Goal: Transaction & Acquisition: Purchase product/service

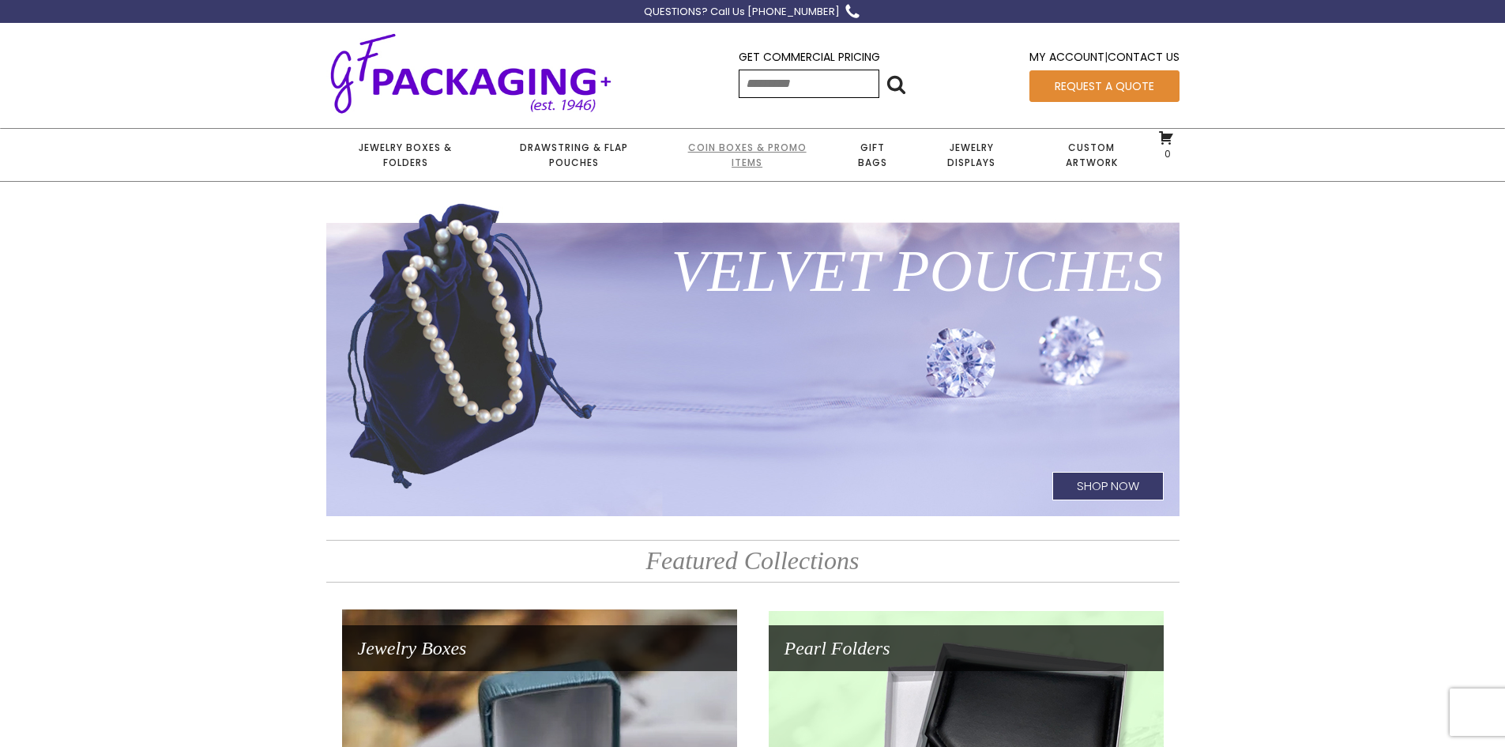
click at [764, 168] on link "Coin Boxes & Promo Items" at bounding box center [746, 155] width 169 height 52
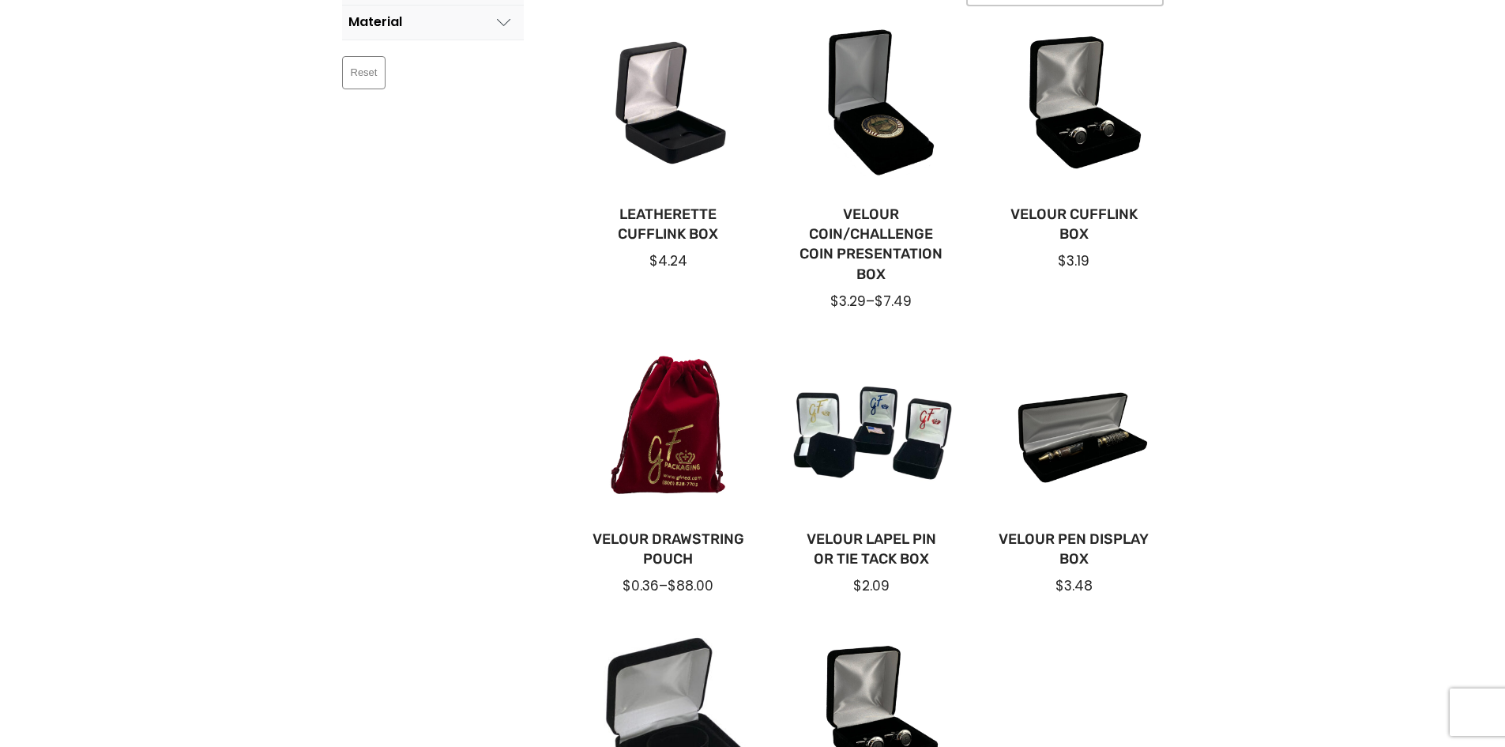
scroll to position [237, 0]
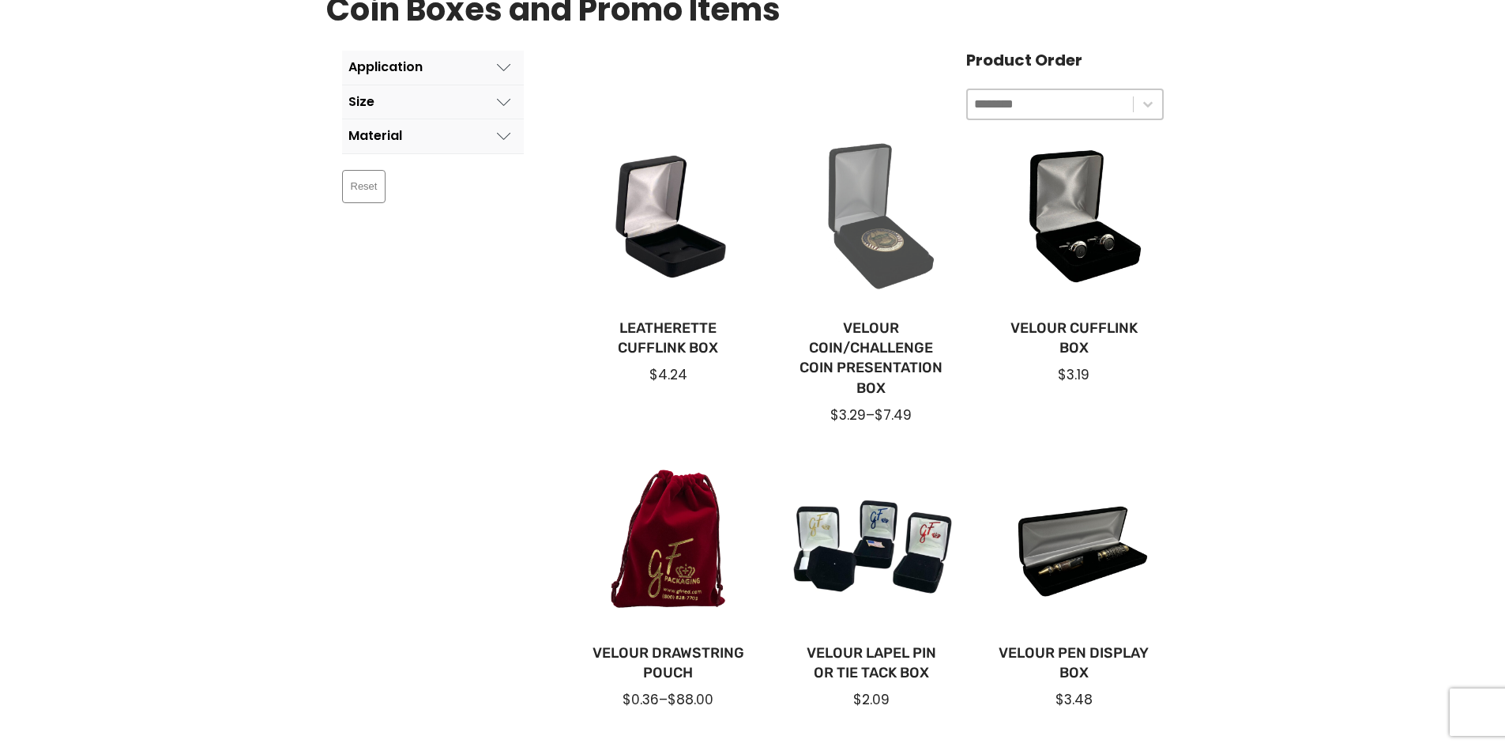
click at [875, 224] on div at bounding box center [871, 222] width 178 height 178
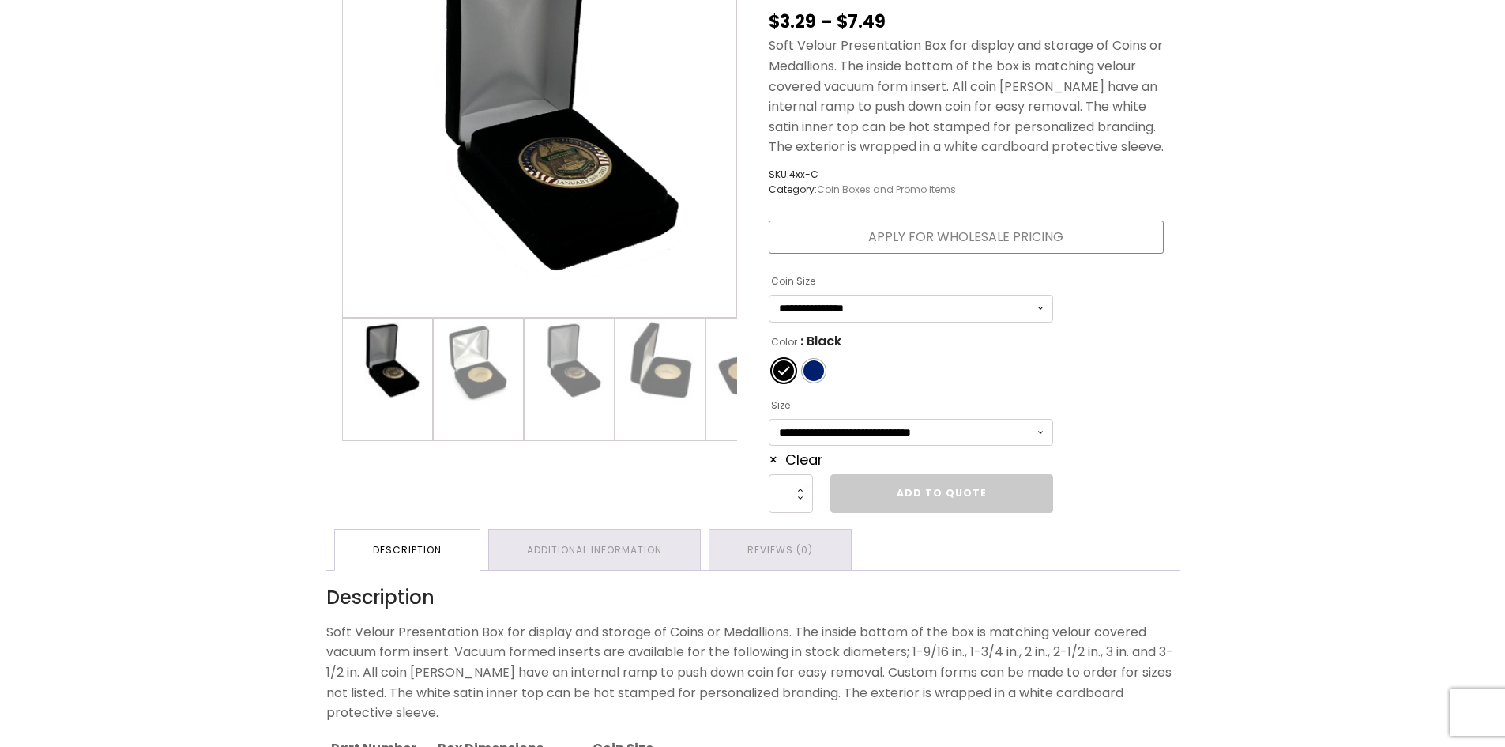
scroll to position [395, 0]
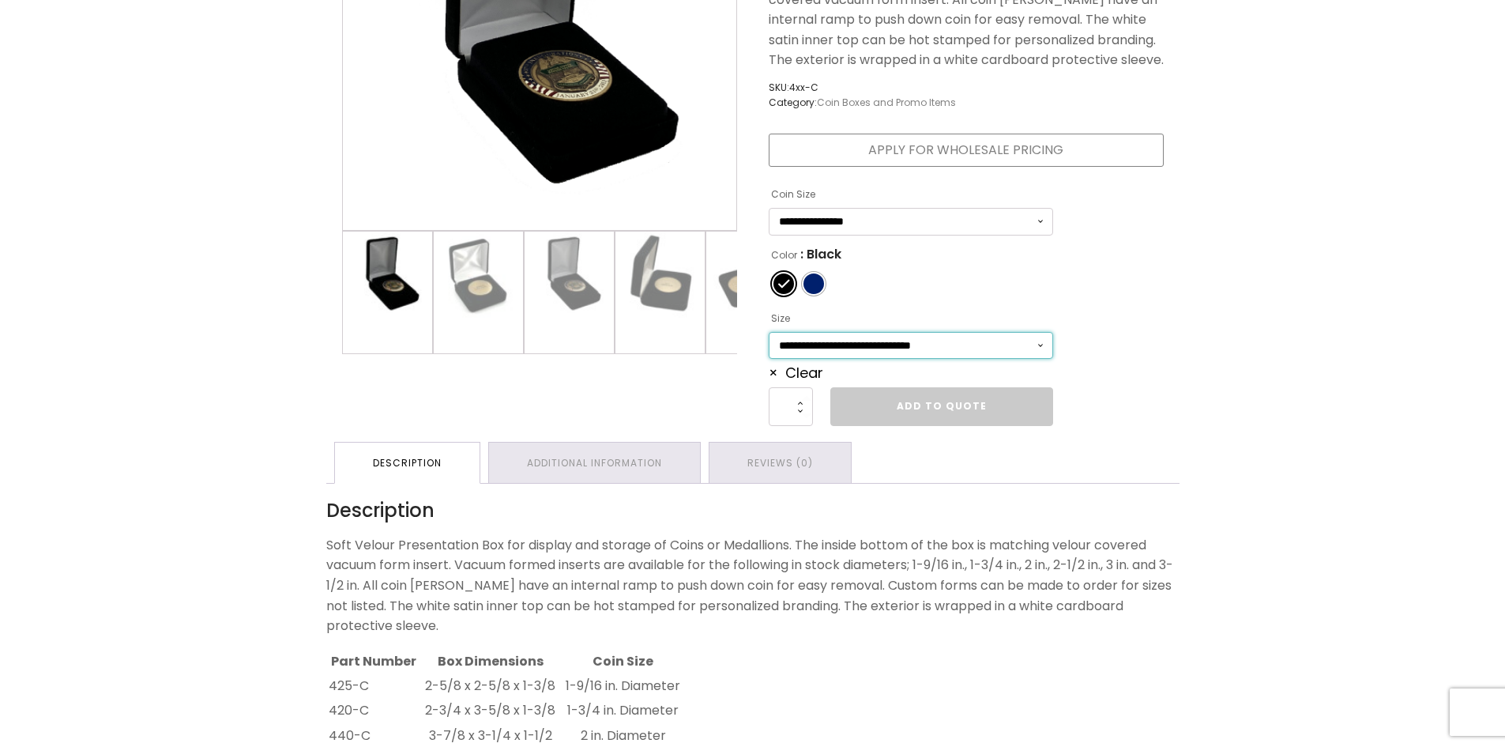
click at [945, 338] on select "**********" at bounding box center [911, 346] width 284 height 28
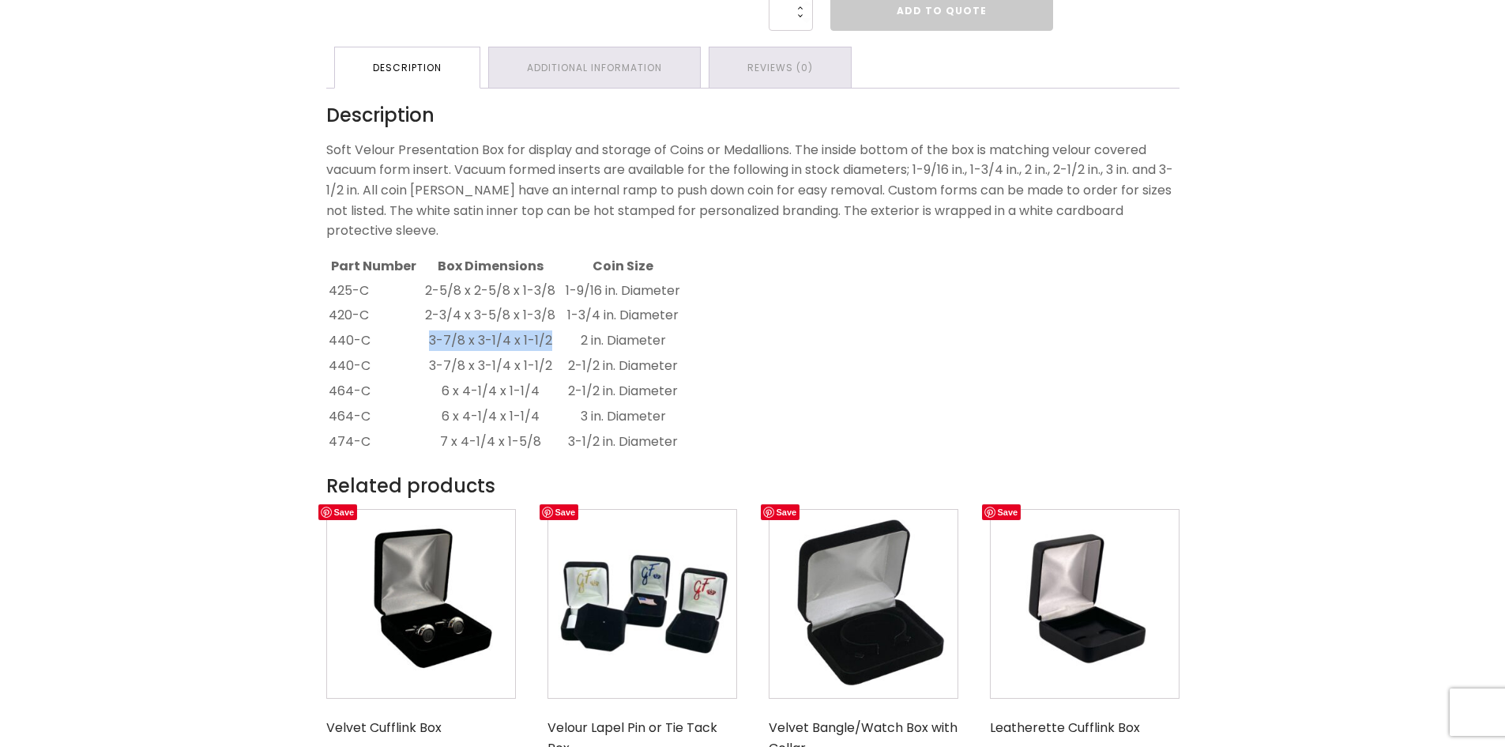
drag, startPoint x: 427, startPoint y: 339, endPoint x: 549, endPoint y: 337, distance: 121.7
click at [549, 337] on td "3-7/8 x 3-1/4 x 1-1/2" at bounding box center [490, 341] width 139 height 24
drag, startPoint x: 578, startPoint y: 340, endPoint x: 668, endPoint y: 340, distance: 90.1
click at [668, 340] on td "2 in. Diameter" at bounding box center [623, 341] width 122 height 24
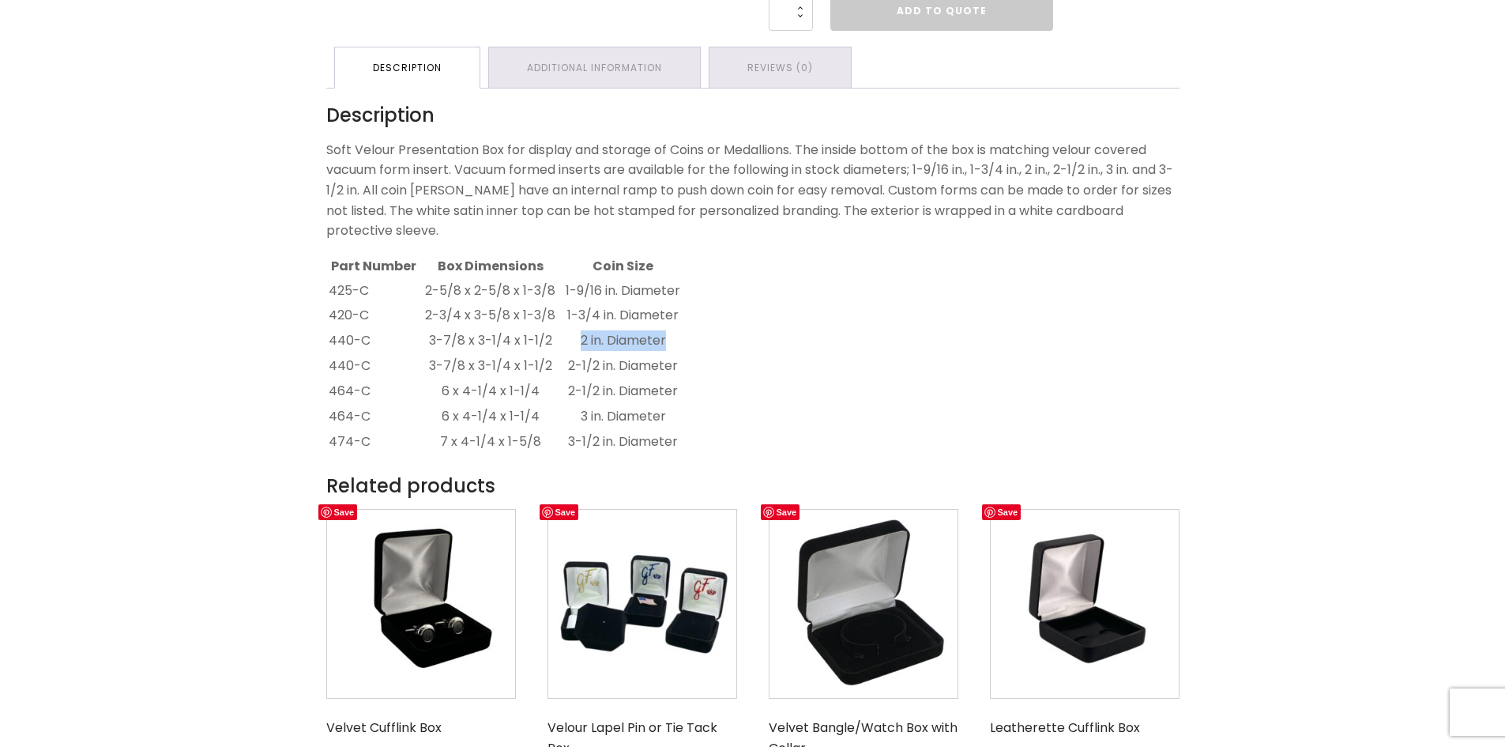
click at [670, 340] on td "2 in. Diameter" at bounding box center [623, 341] width 122 height 24
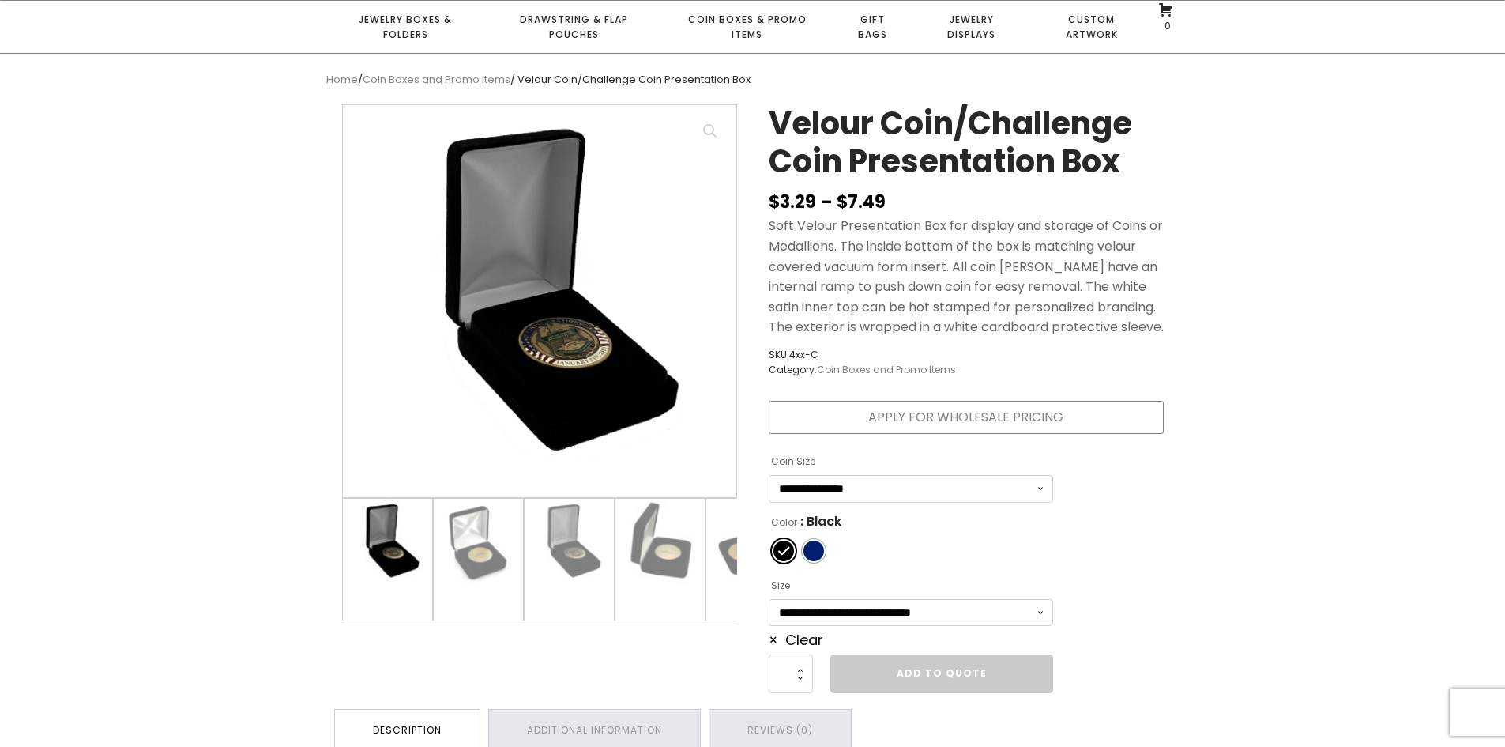
scroll to position [316, 0]
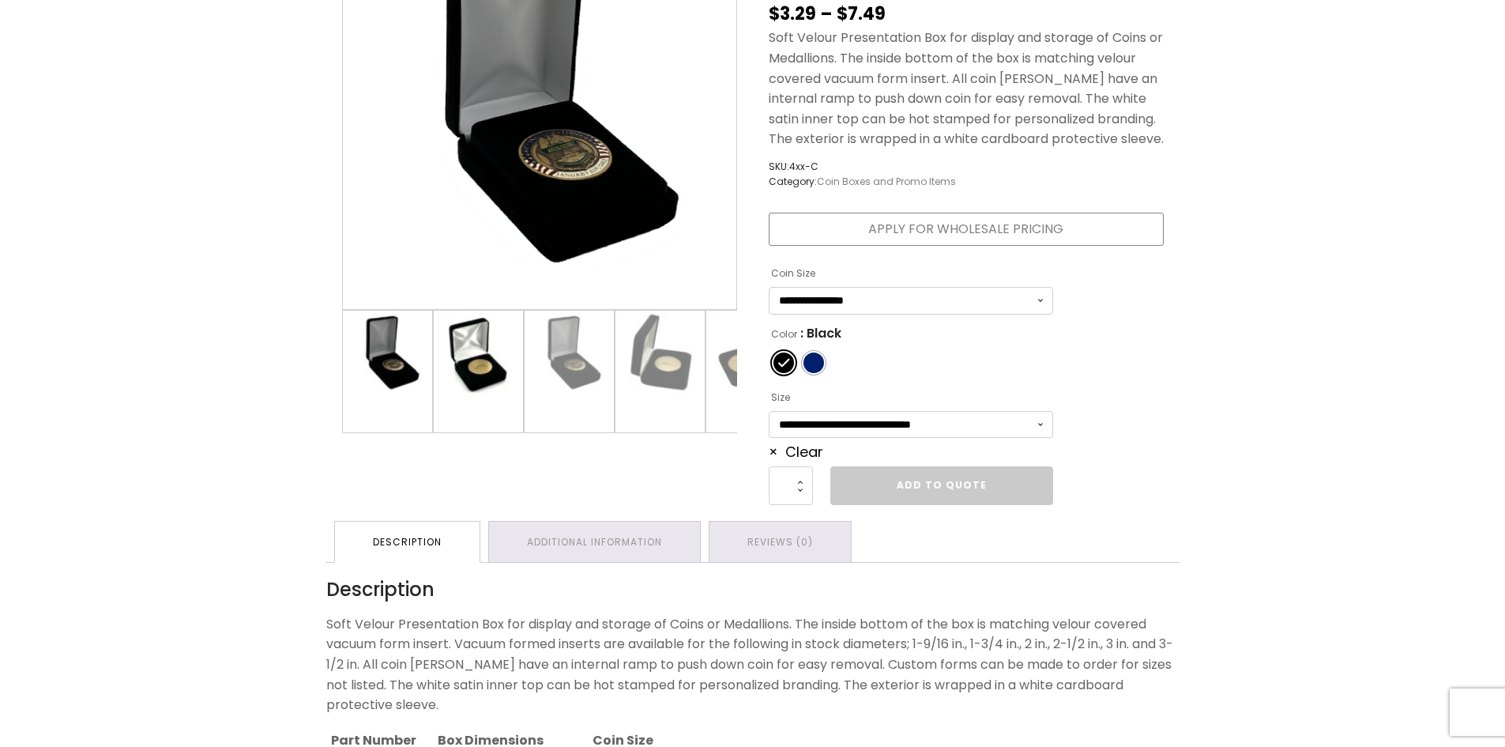
click at [483, 391] on img at bounding box center [478, 354] width 89 height 89
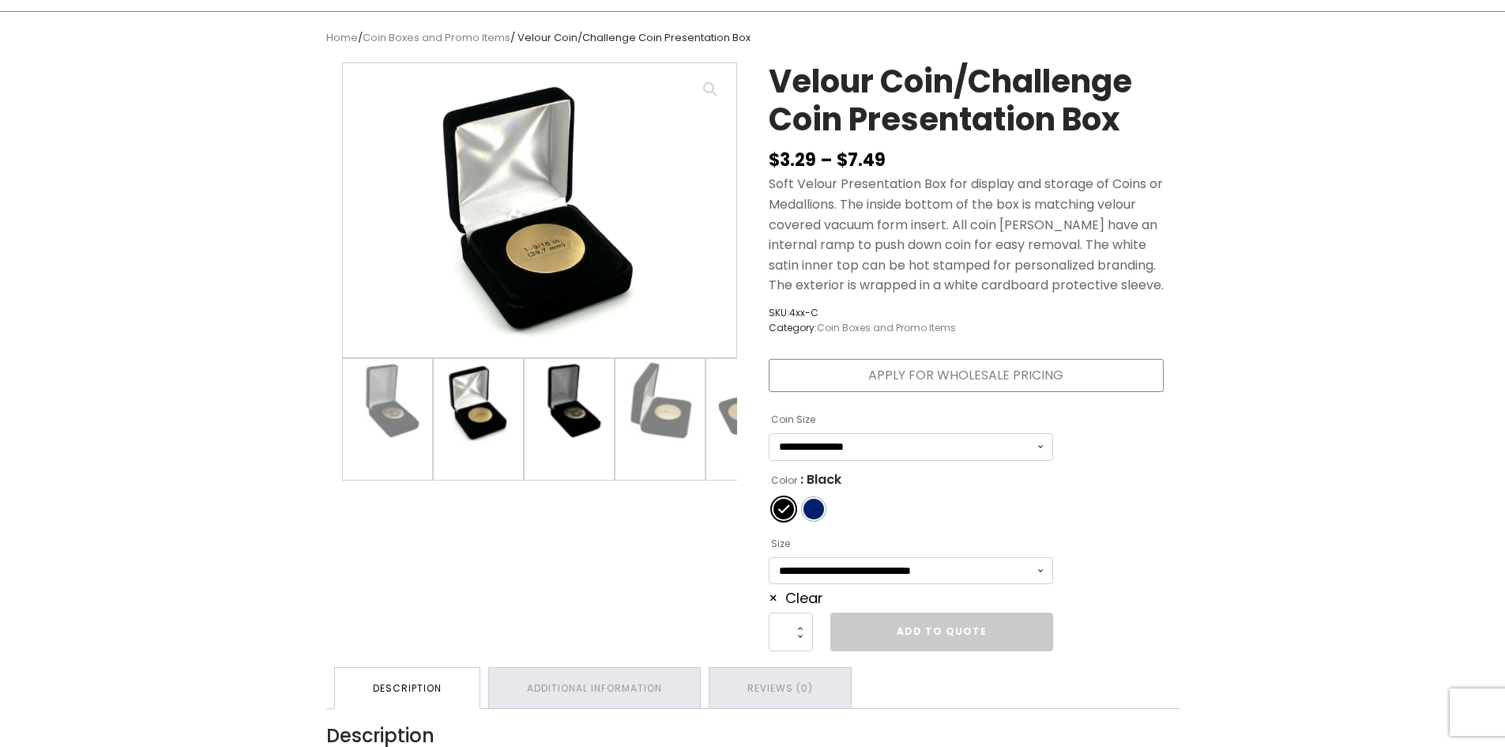
scroll to position [79, 0]
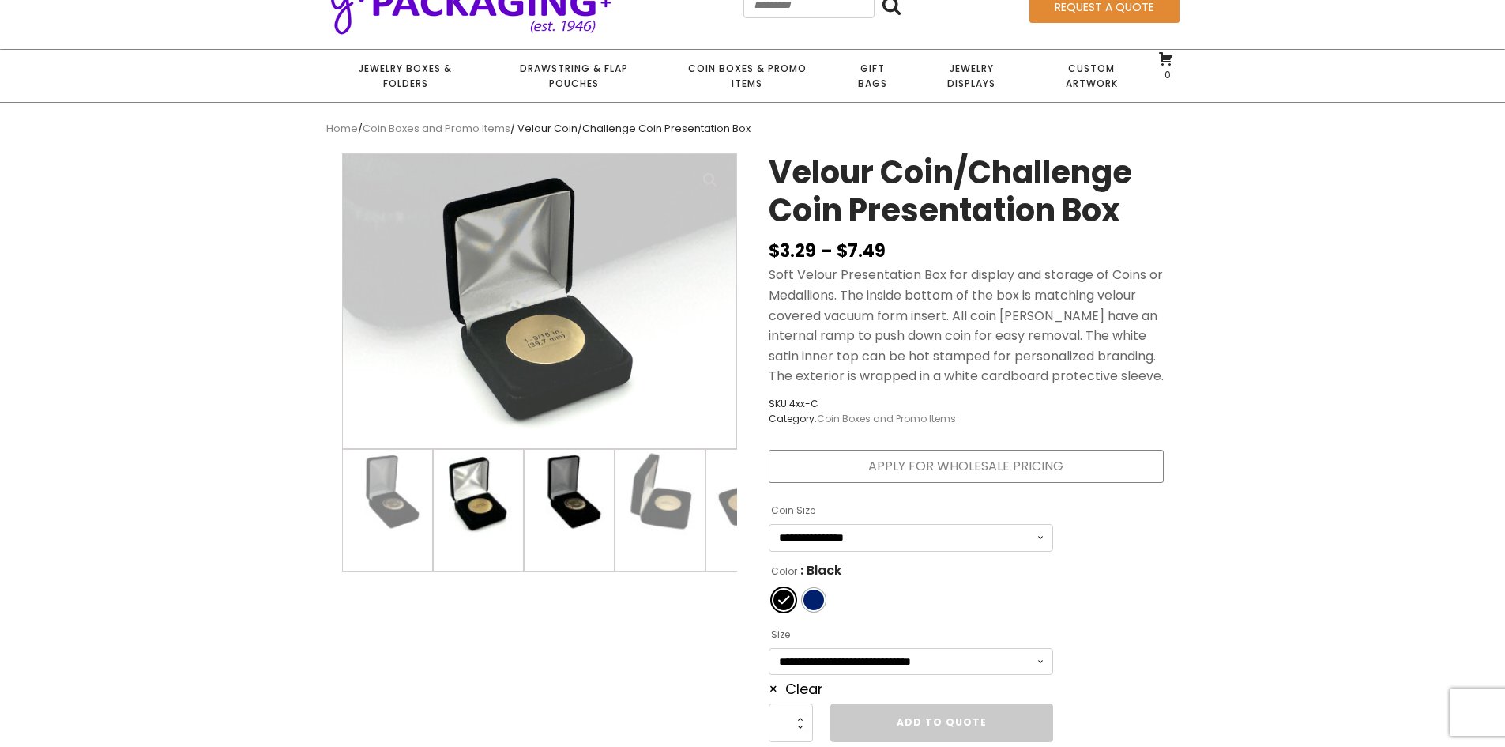
click at [555, 485] on img at bounding box center [569, 494] width 89 height 89
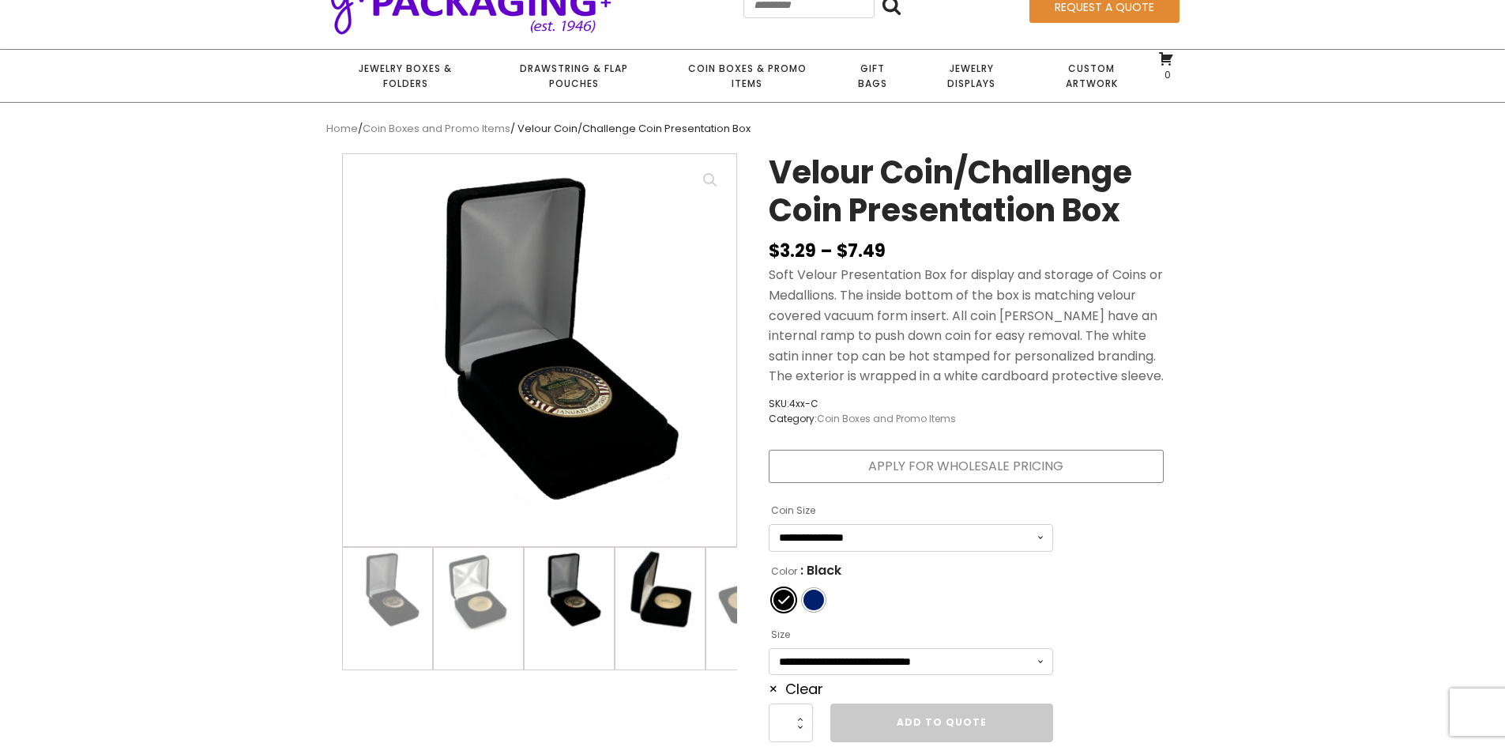
click at [652, 577] on img at bounding box center [659, 591] width 89 height 89
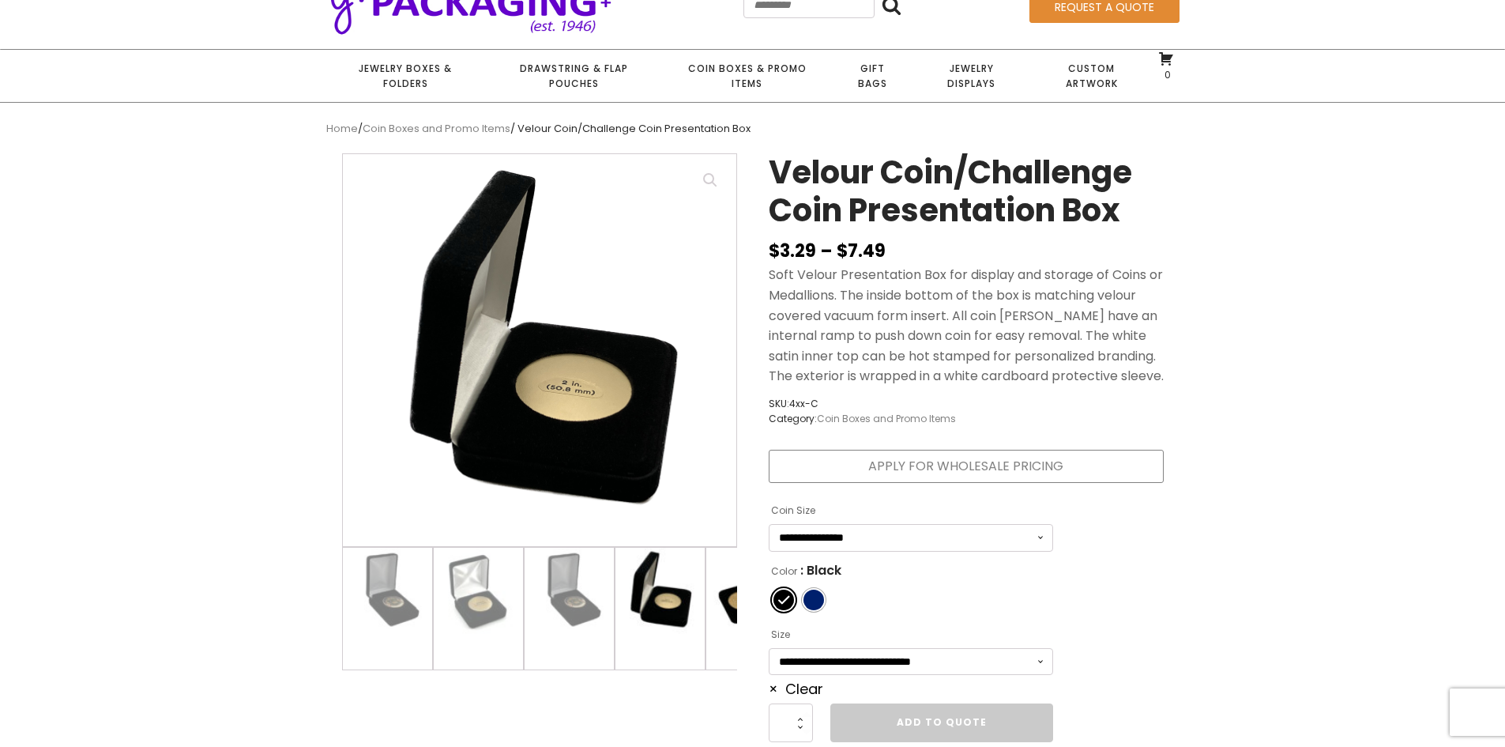
click at [727, 584] on img at bounding box center [750, 591] width 89 height 89
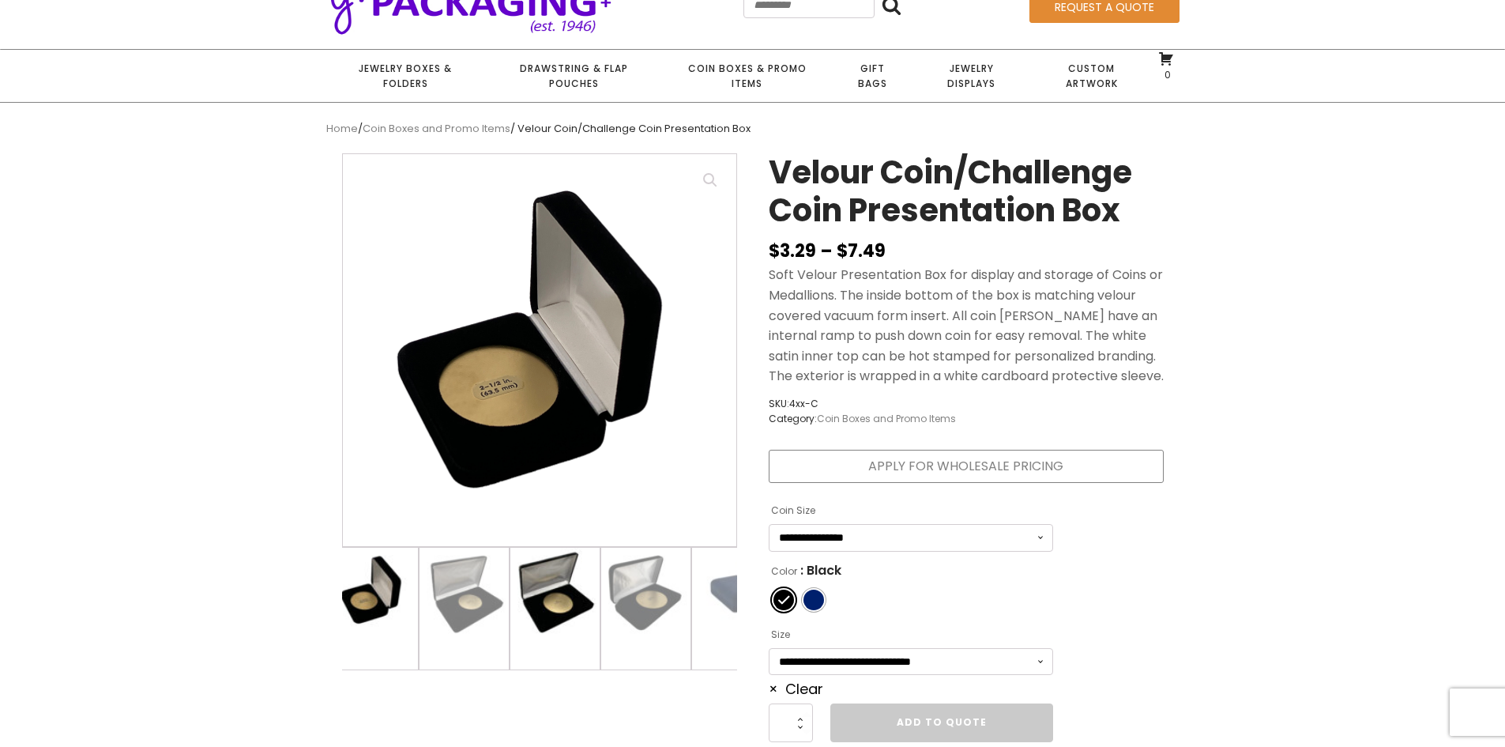
scroll to position [0, 379]
click at [549, 593] on img at bounding box center [553, 591] width 89 height 89
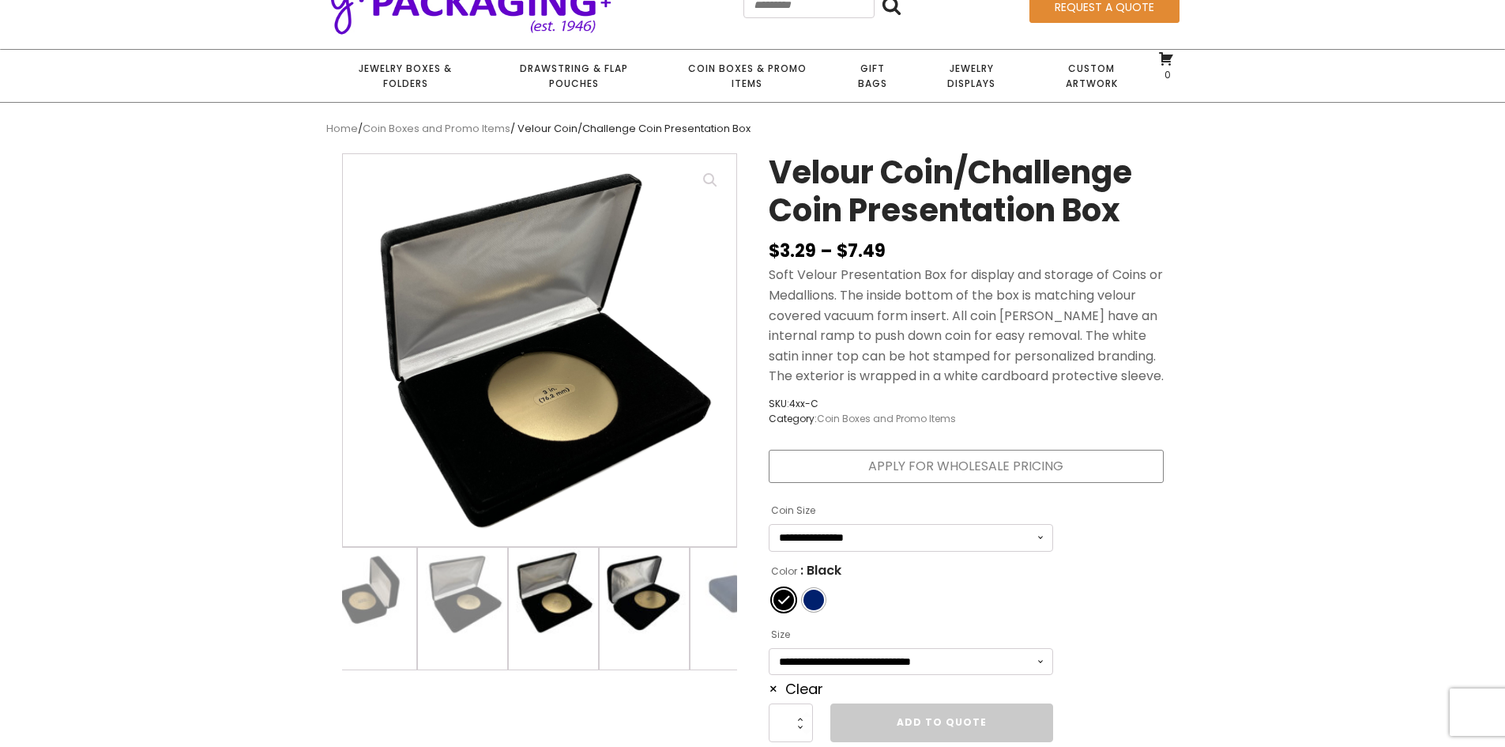
click at [645, 604] on img at bounding box center [644, 591] width 89 height 89
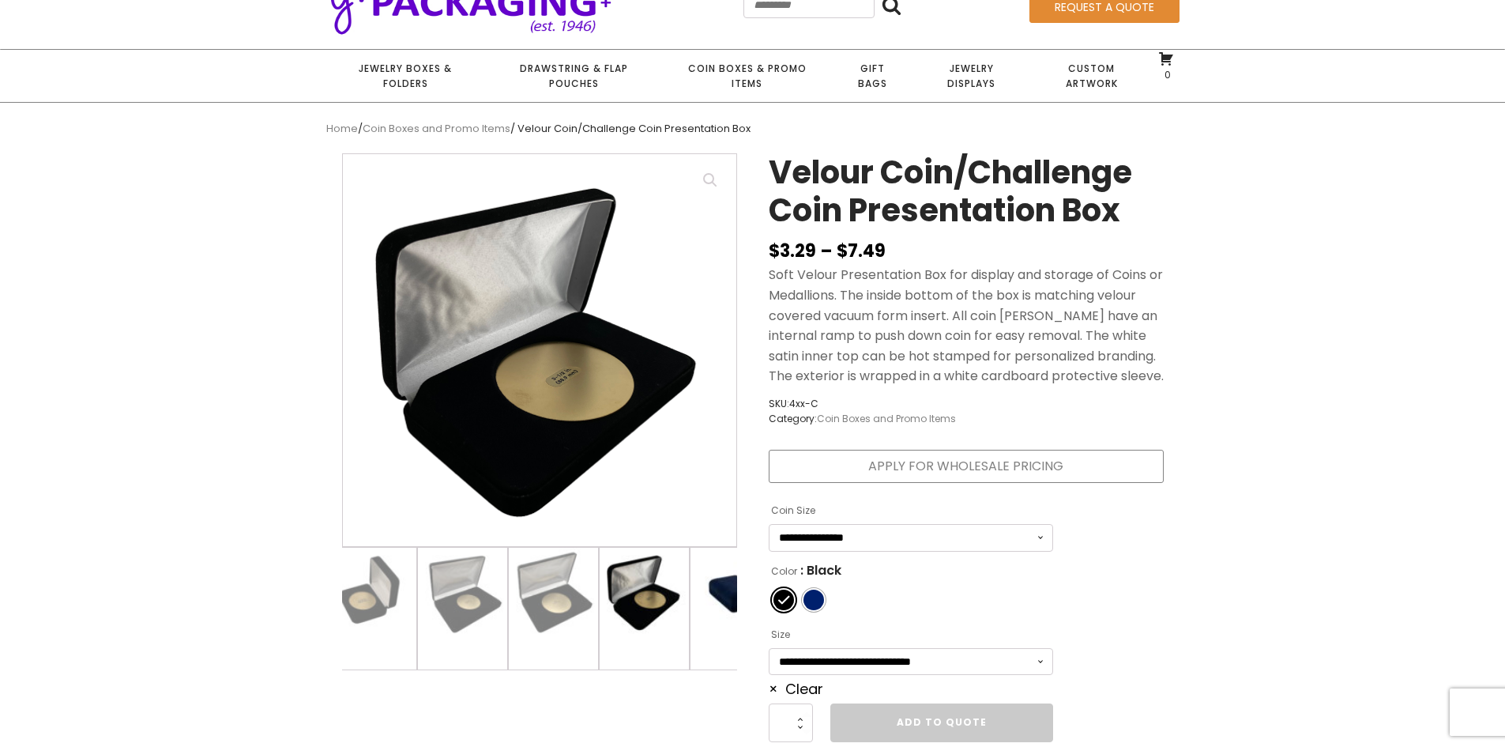
click at [730, 606] on img at bounding box center [734, 591] width 89 height 89
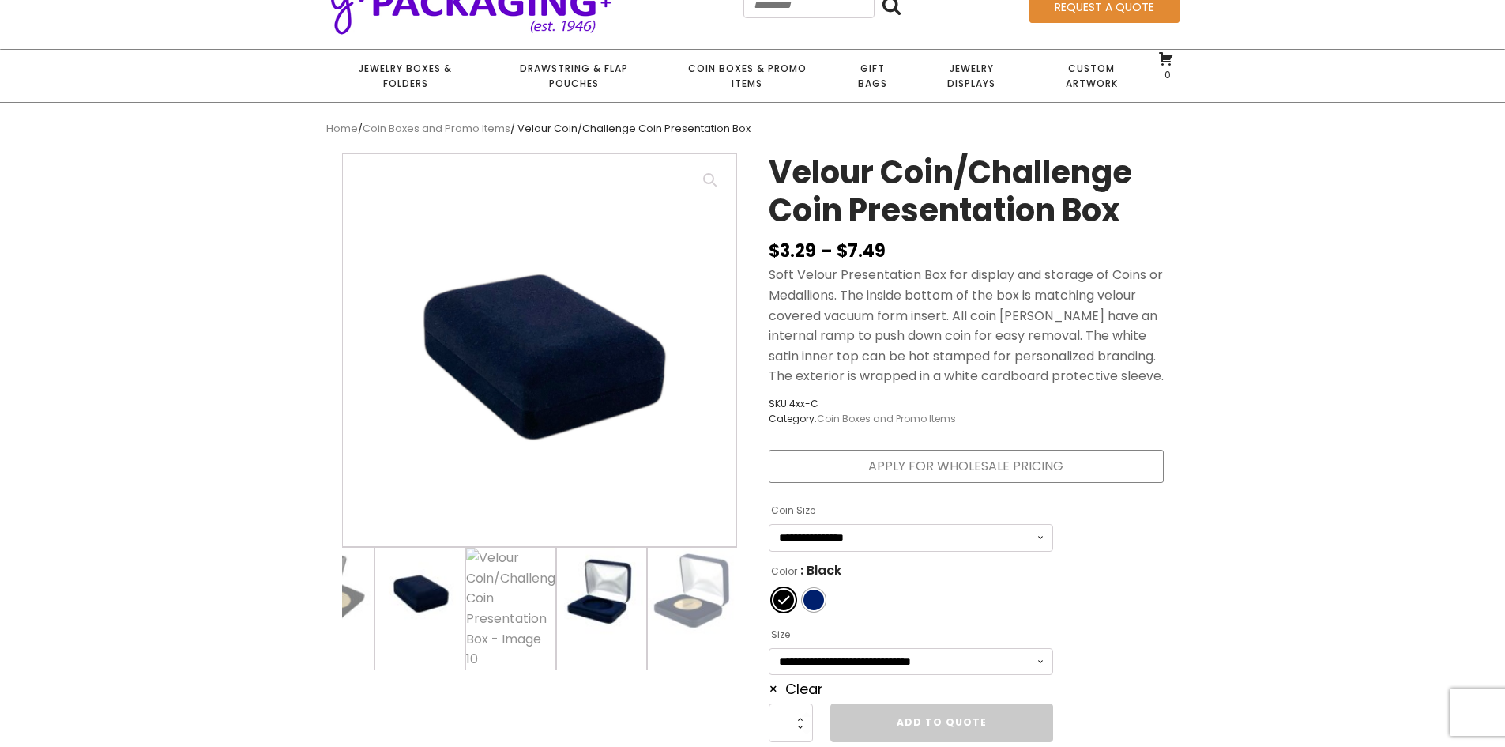
scroll to position [0, 695]
click at [635, 620] on img at bounding box center [600, 591] width 89 height 89
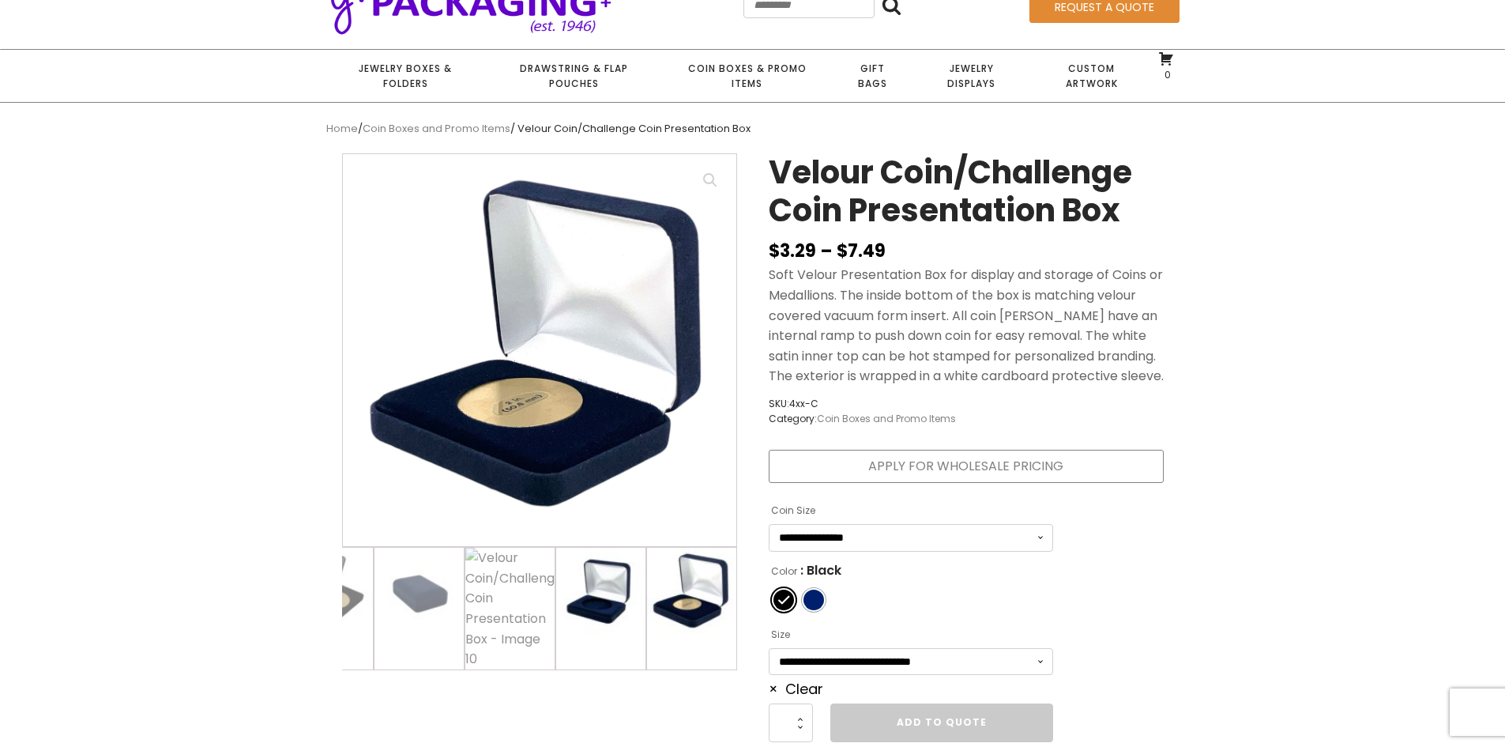
click at [672, 610] on img at bounding box center [691, 591] width 89 height 89
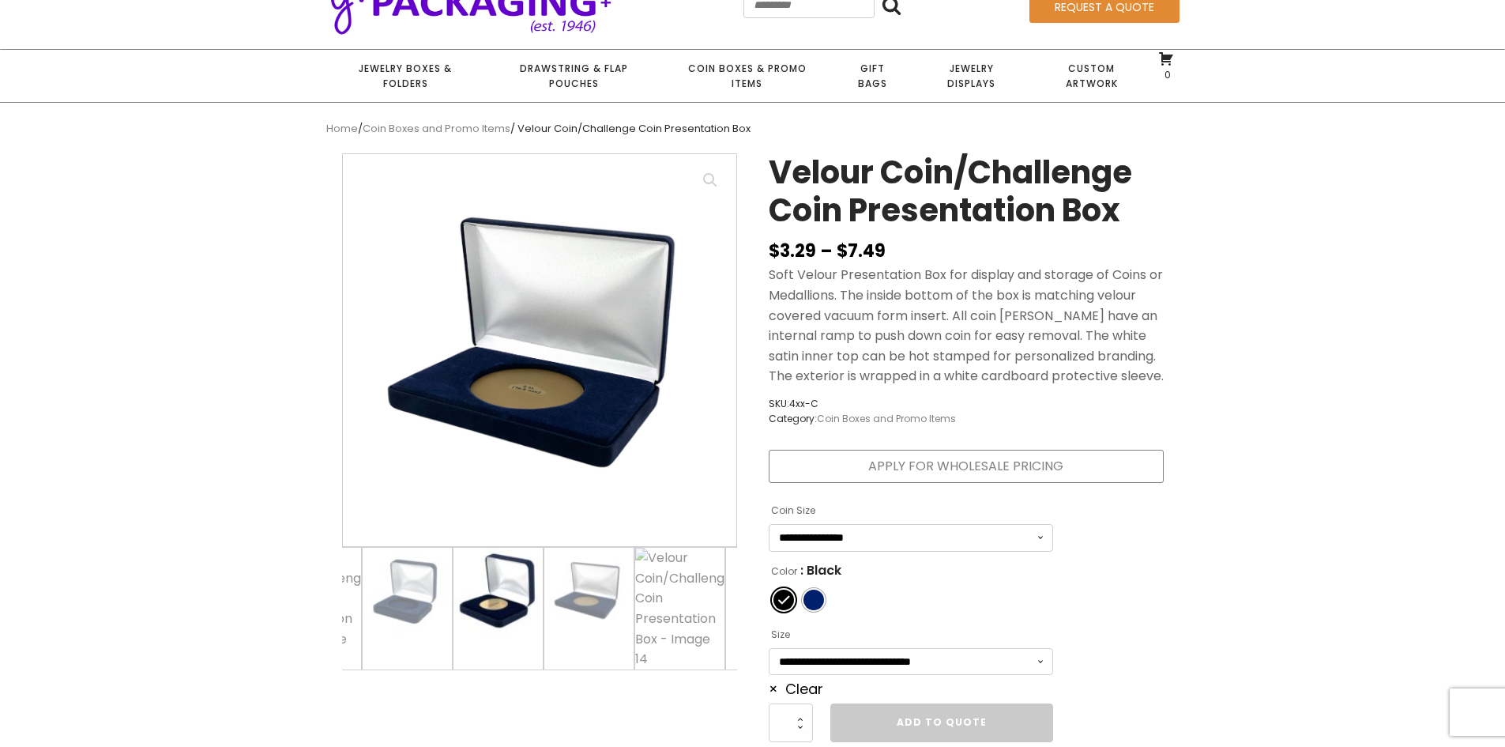
scroll to position [0, 912]
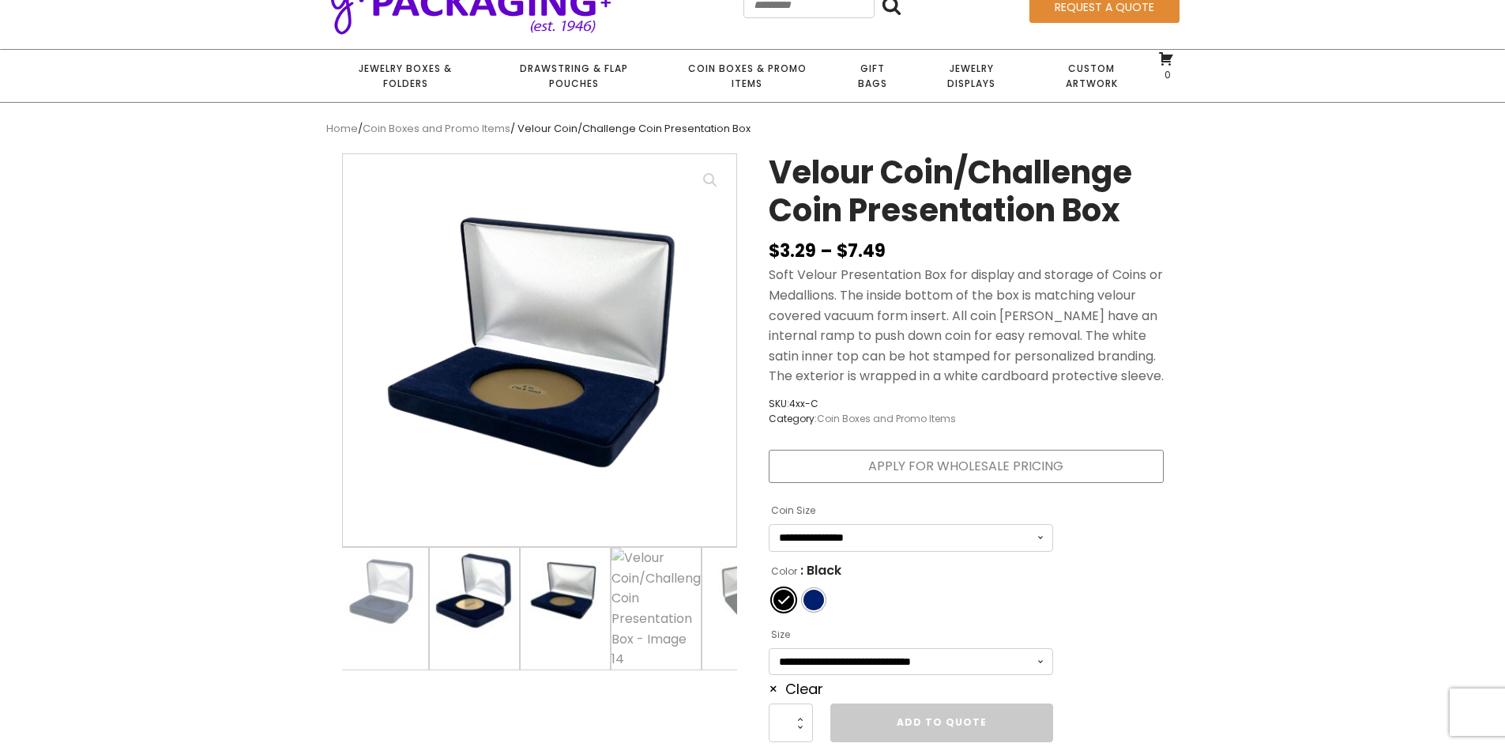
click at [555, 606] on img at bounding box center [565, 591] width 89 height 89
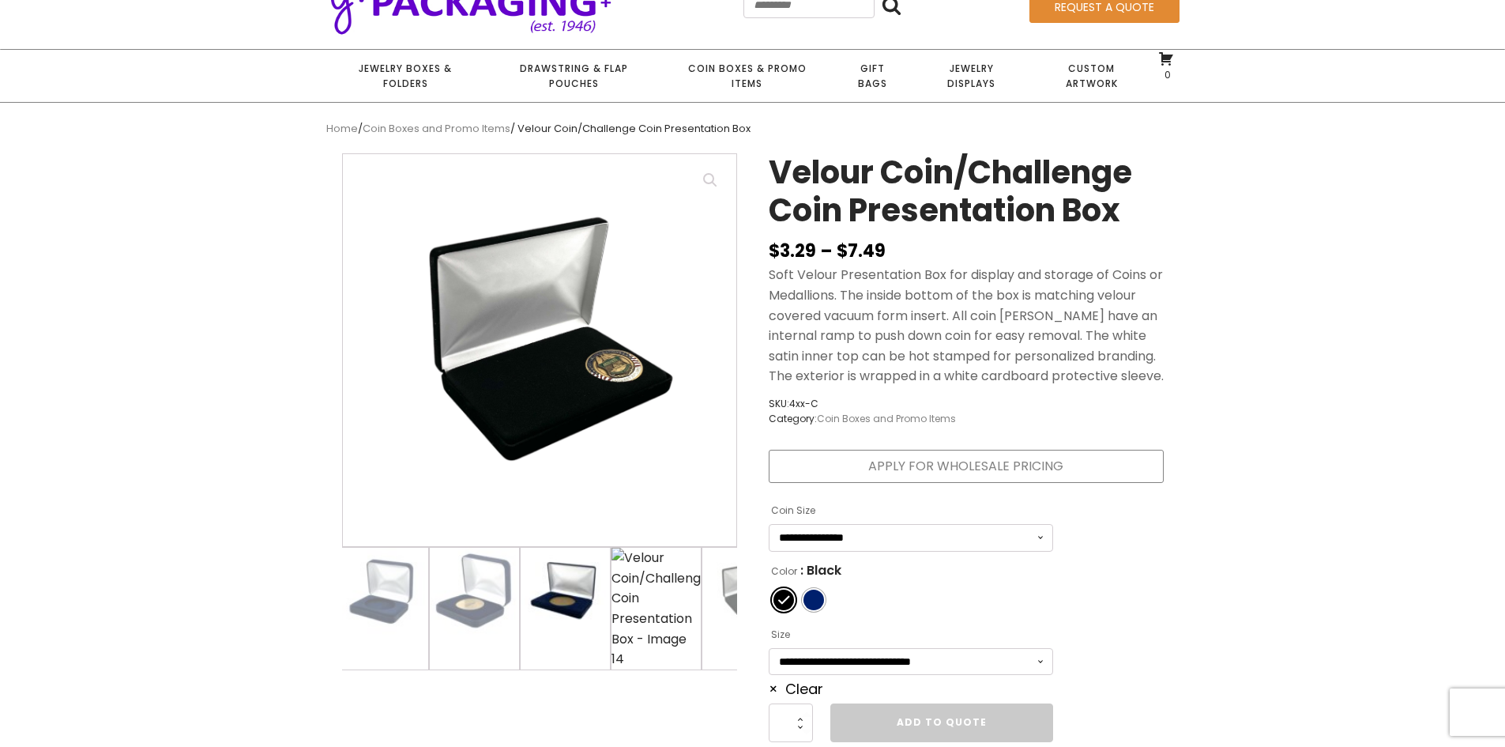
click at [693, 596] on img at bounding box center [655, 608] width 89 height 122
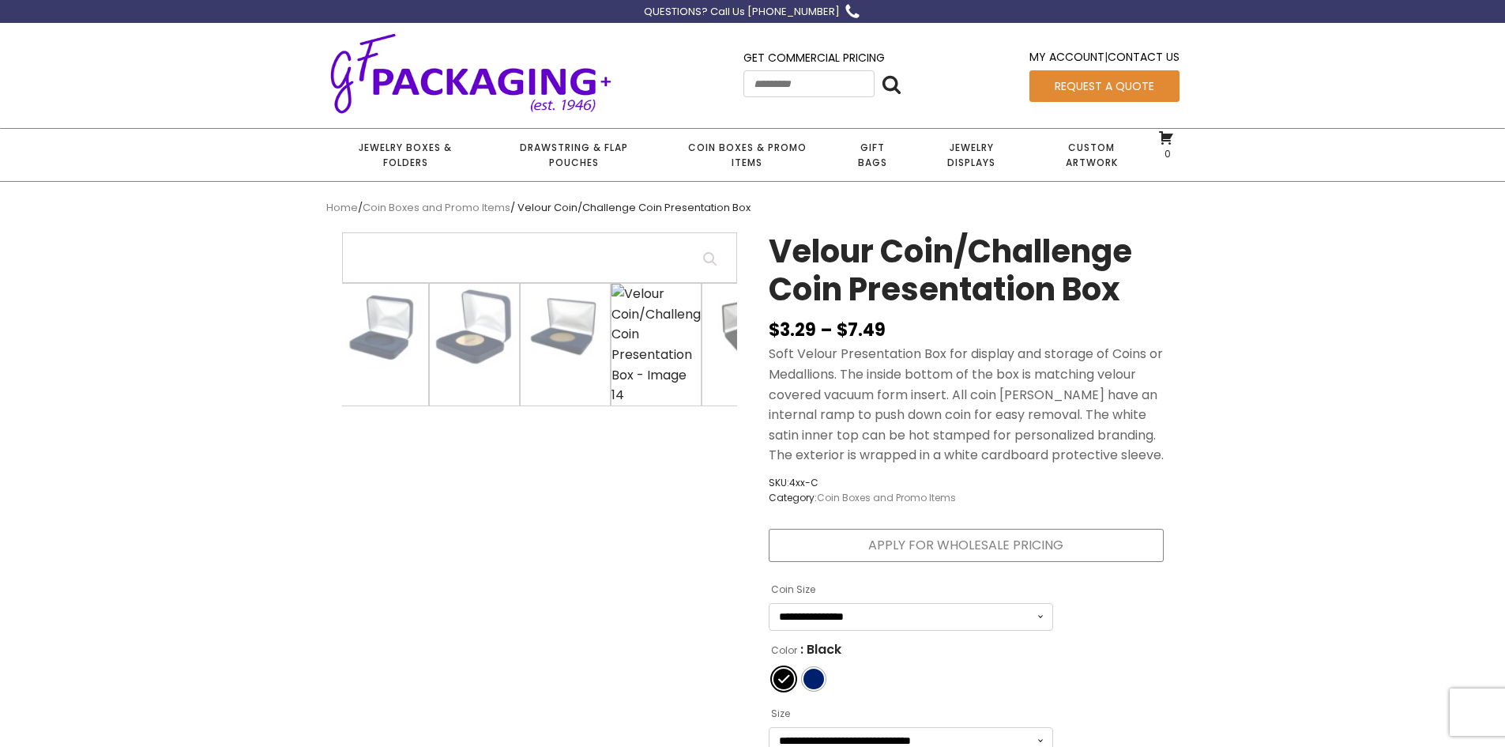
scroll to position [0, 968]
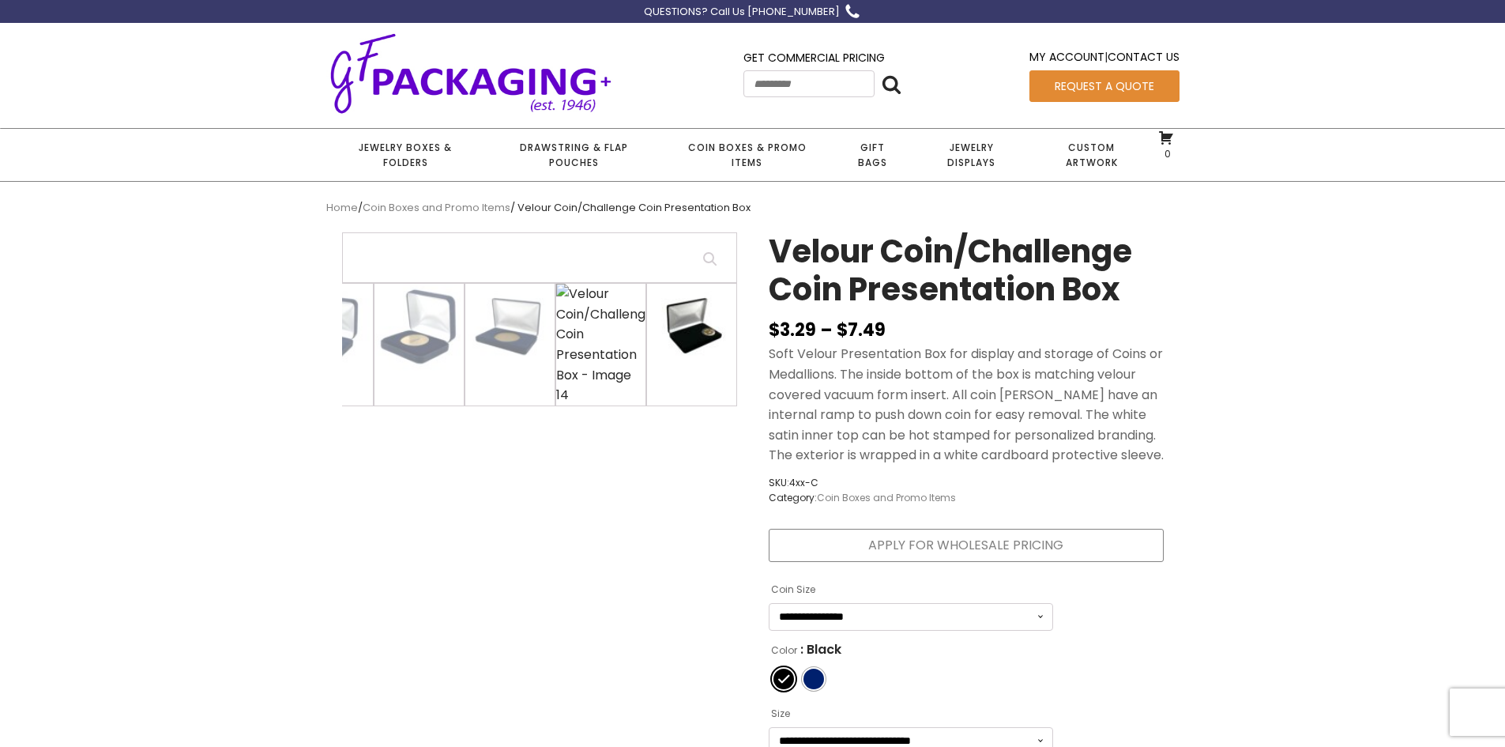
click at [657, 323] on img at bounding box center [691, 328] width 89 height 89
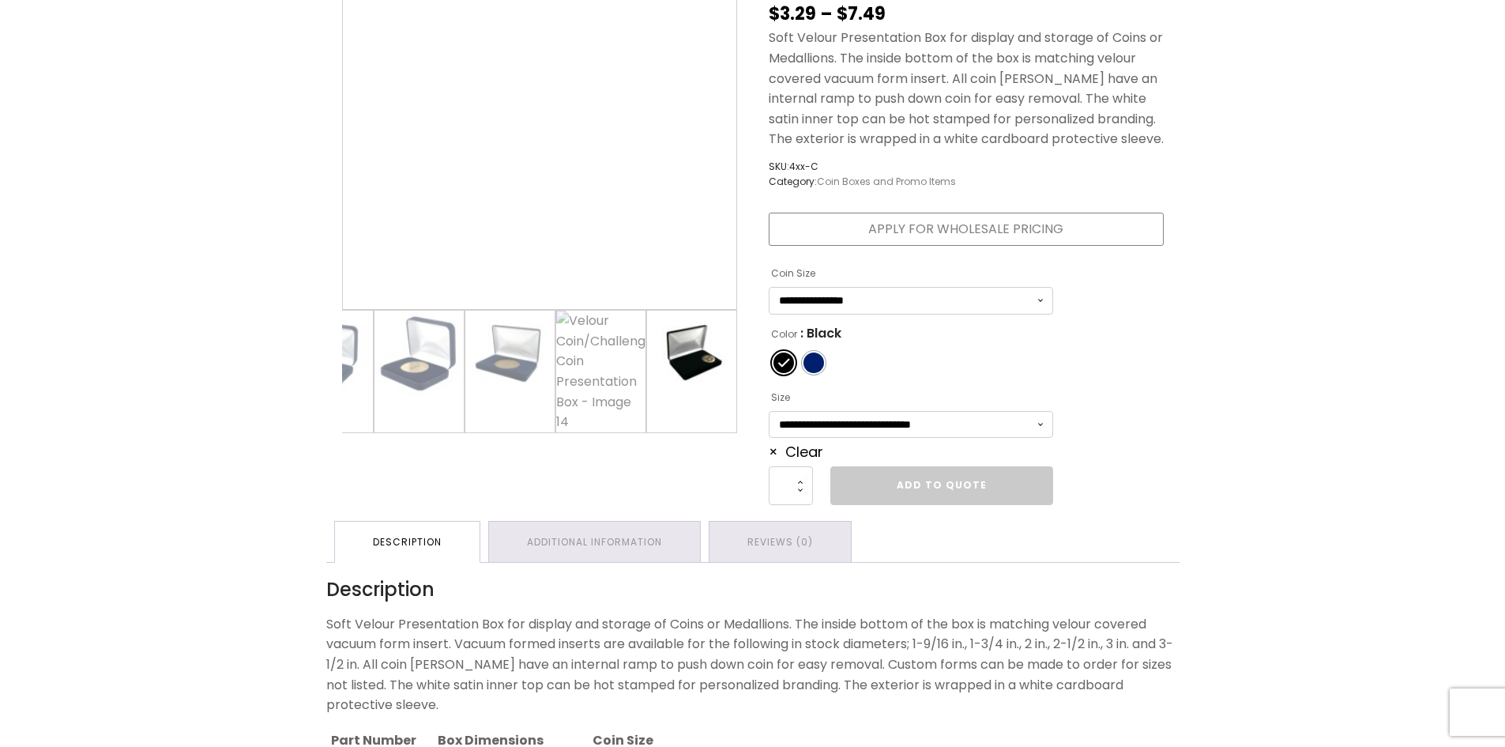
scroll to position [0, 0]
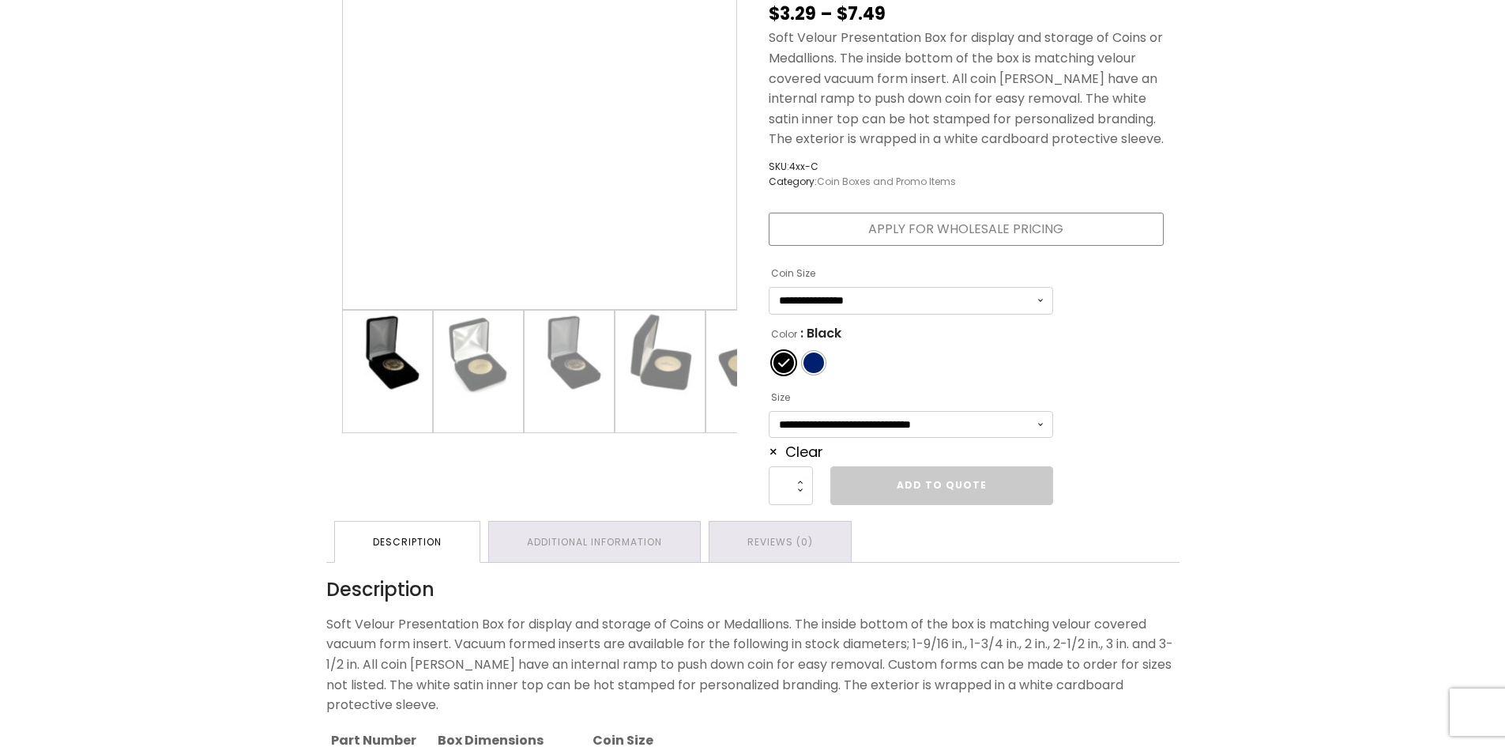
click at [379, 373] on img at bounding box center [387, 354] width 89 height 89
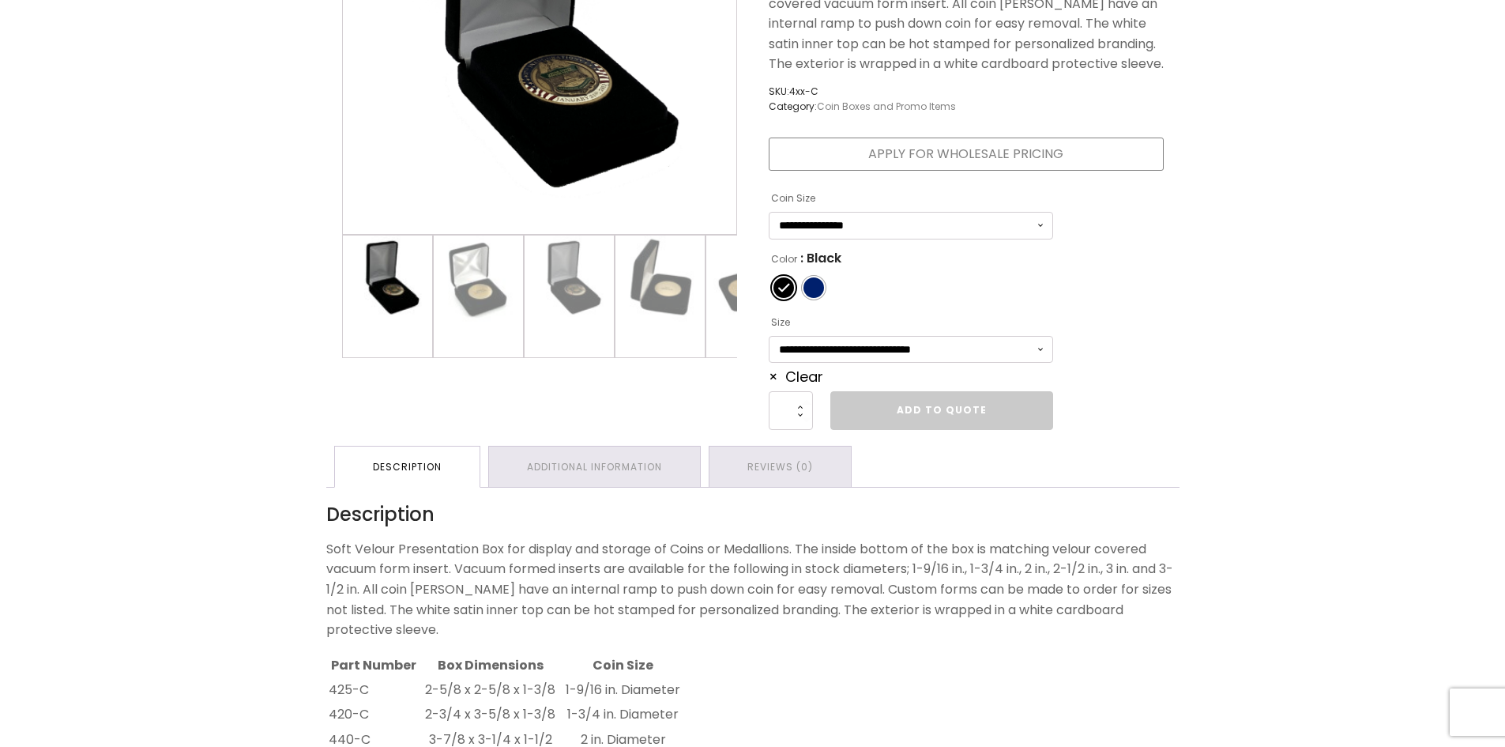
scroll to position [158, 0]
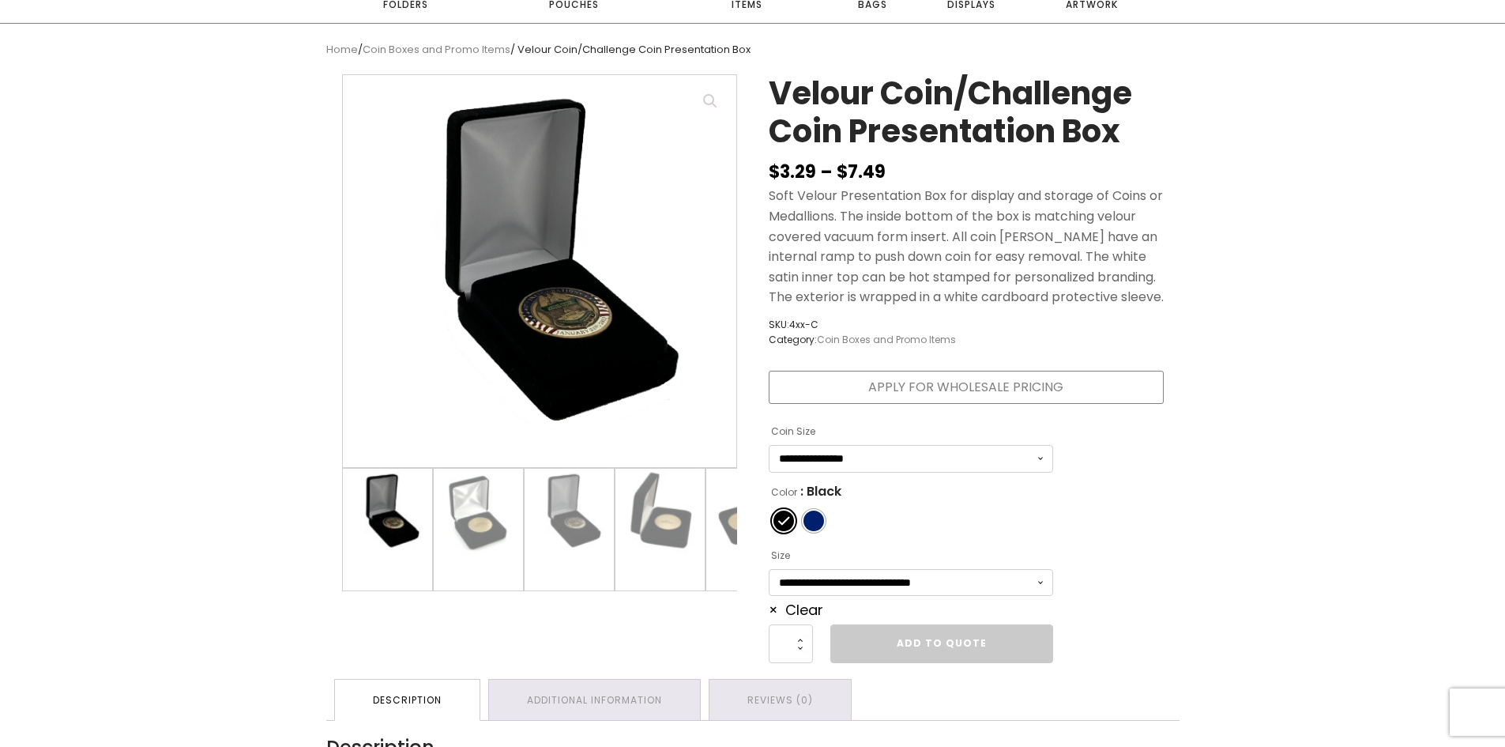
click at [1352, 381] on section "**********" at bounding box center [752, 759] width 1505 height 1470
click at [809, 519] on span "Color" at bounding box center [813, 520] width 21 height 21
click at [817, 525] on div "Color" at bounding box center [813, 520] width 21 height 21
click at [817, 525] on span "Color" at bounding box center [813, 520] width 21 height 21
click at [817, 525] on div "Color" at bounding box center [813, 520] width 21 height 21
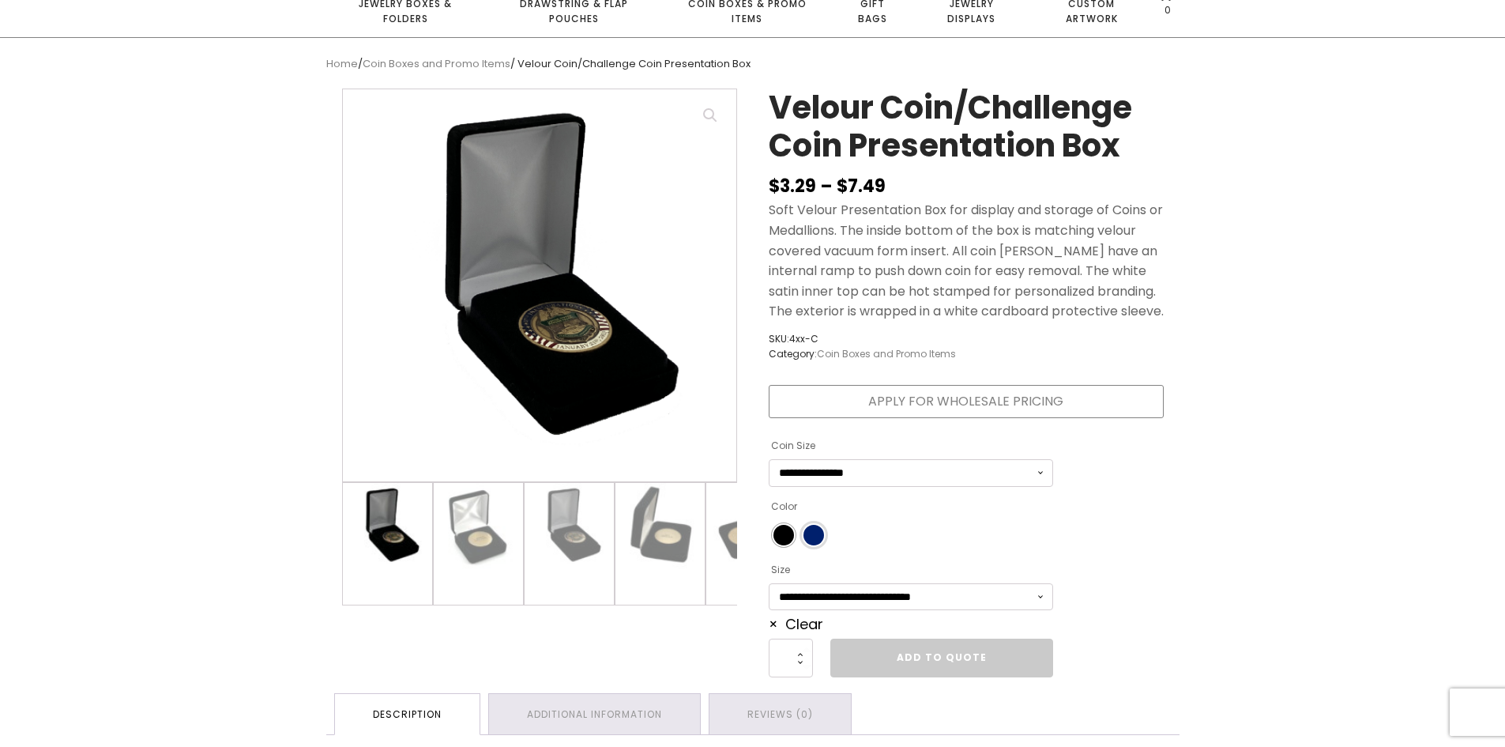
scroll to position [0, 0]
